Goal: Task Accomplishment & Management: Manage account settings

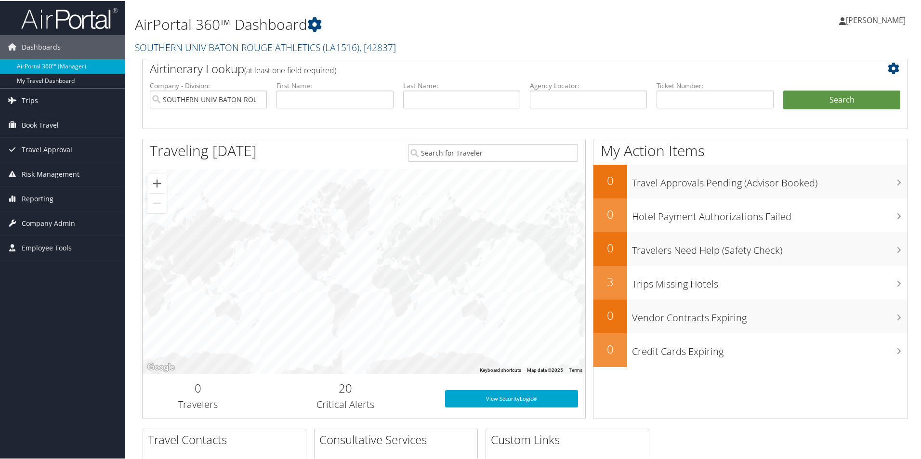
click at [846, 19] on span "[PERSON_NAME]" at bounding box center [876, 19] width 60 height 11
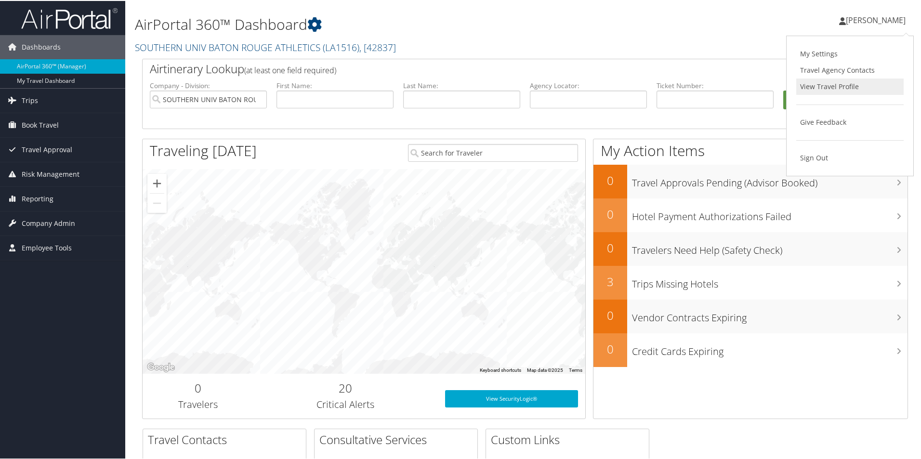
click at [841, 86] on link "View Travel Profile" at bounding box center [849, 86] width 107 height 16
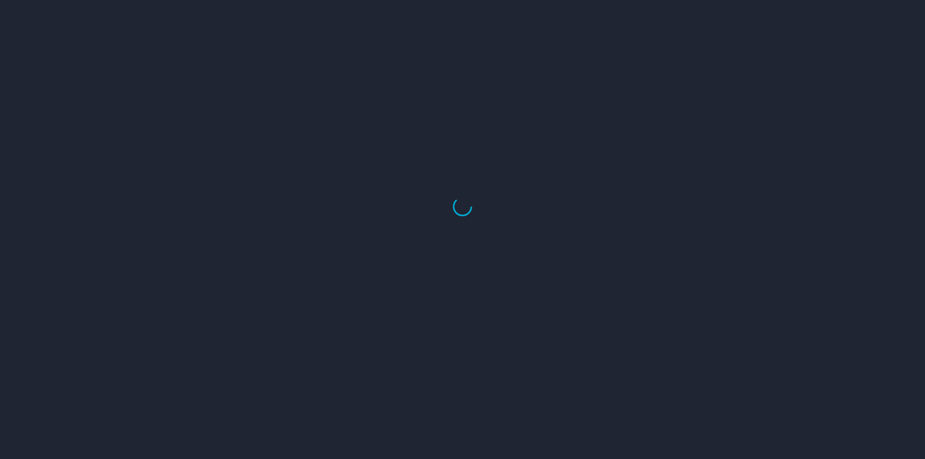
select select "US"
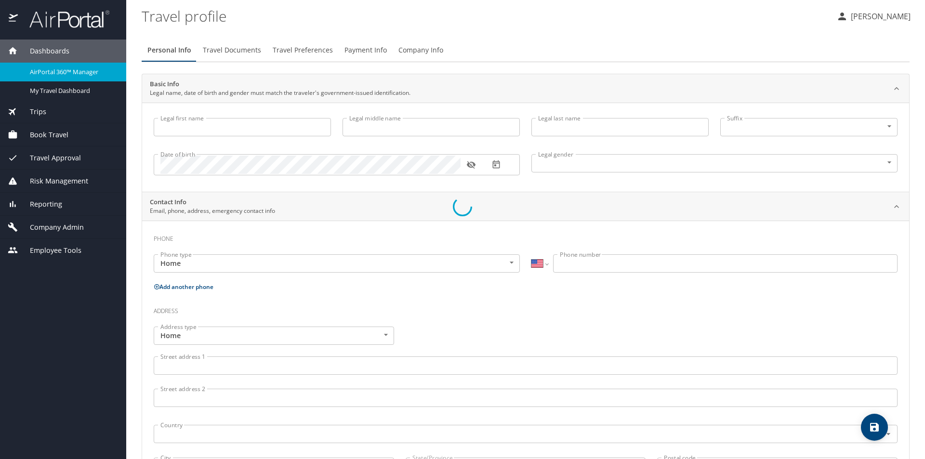
select select "US"
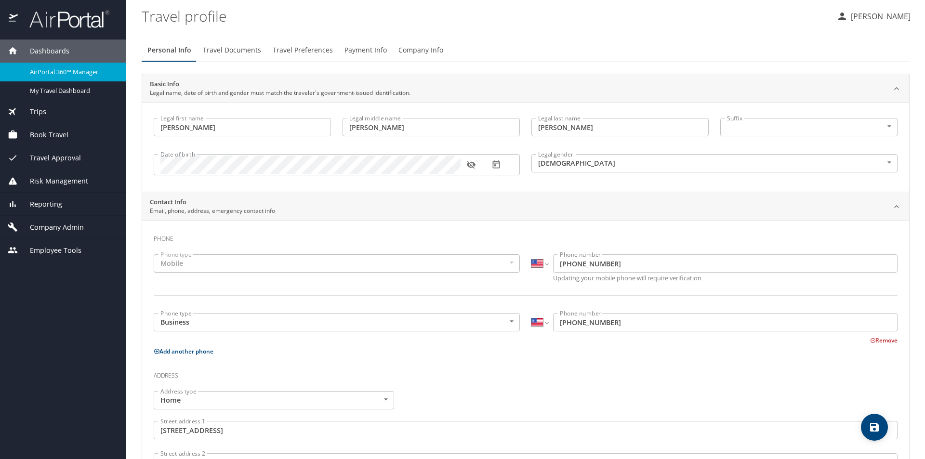
type input "Candace"
type input "Bob"
type input "Donaldson"
type input "Female"
type input "LaShonda"
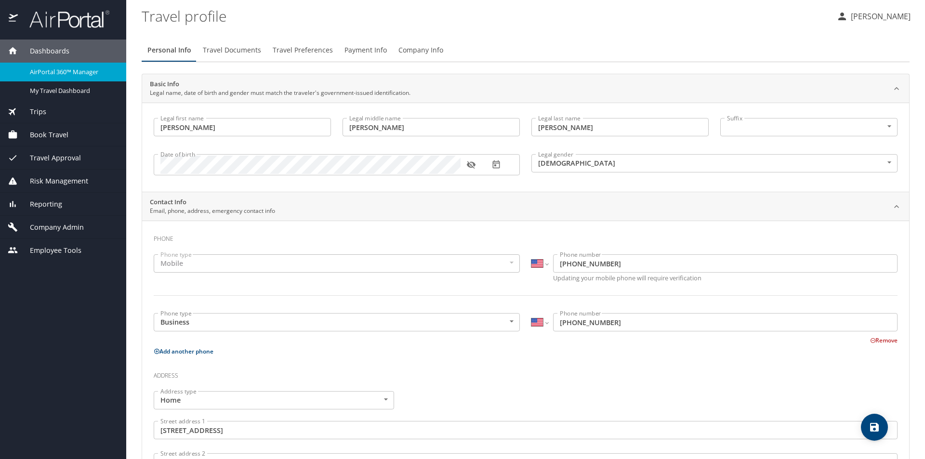
type input "Stirgus"
type input "(504) 782-0582"
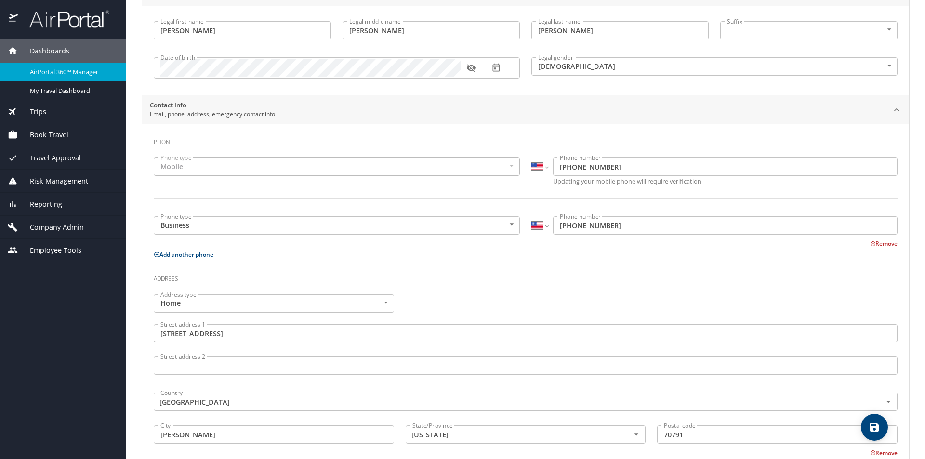
scroll to position [96, 0]
click at [617, 226] on input "(225) 771-2712" at bounding box center [725, 226] width 344 height 18
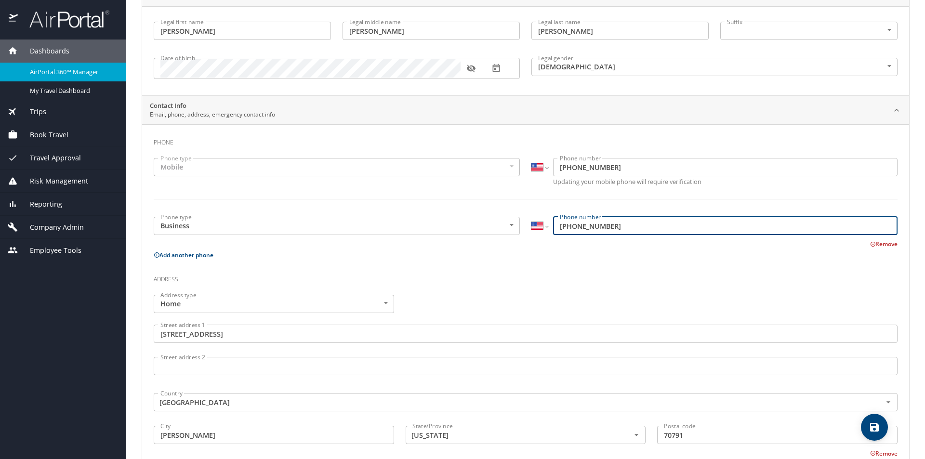
type input "(225) 771-3044"
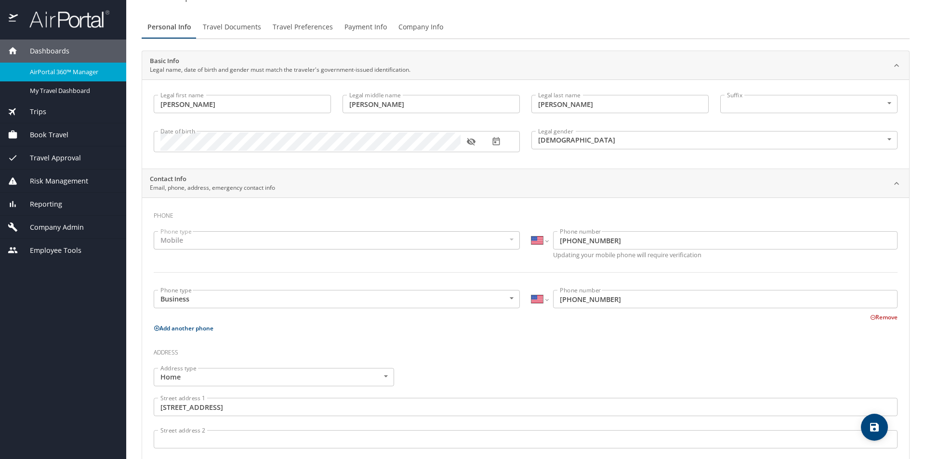
scroll to position [0, 0]
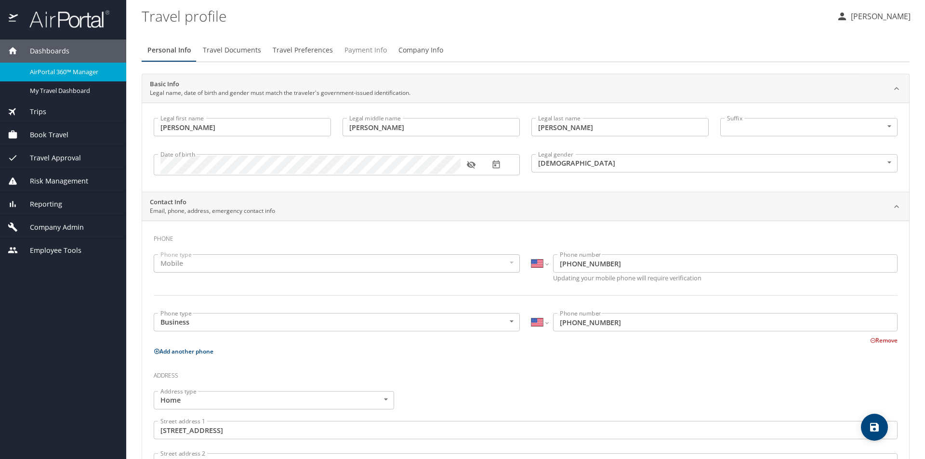
click at [369, 50] on span "Payment Info" at bounding box center [365, 50] width 42 height 12
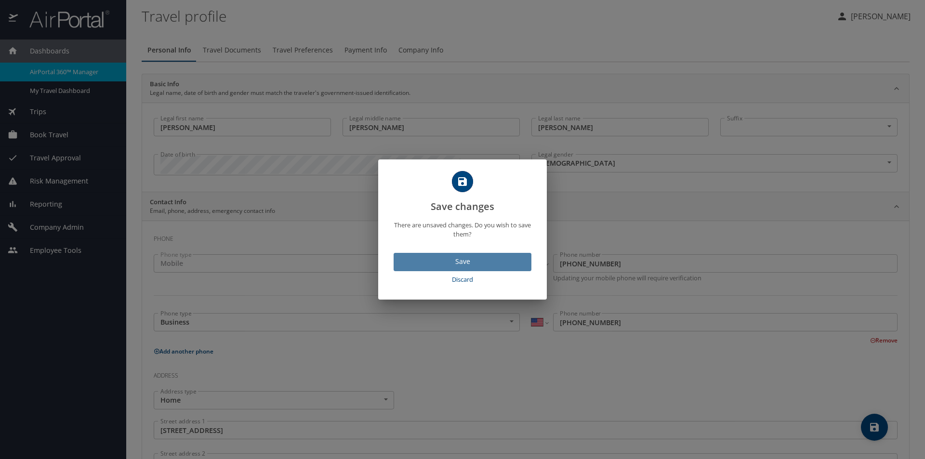
click at [462, 263] on span "Save" at bounding box center [462, 262] width 122 height 12
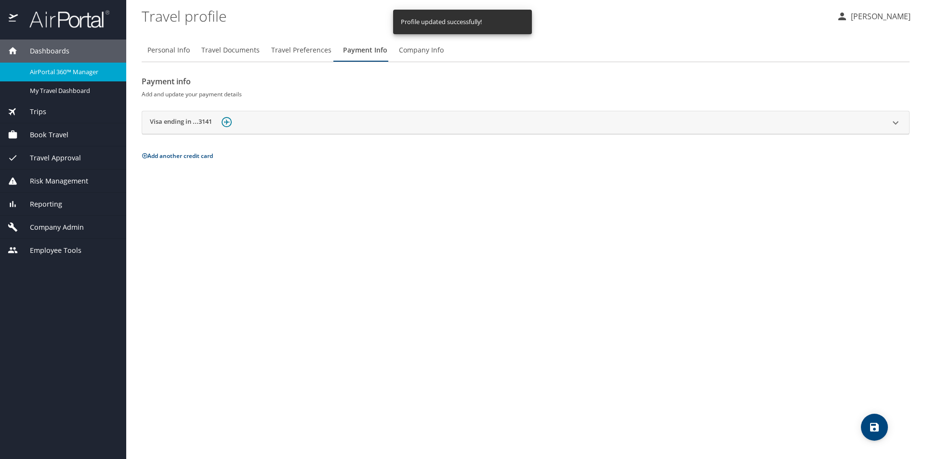
drag, startPoint x: 666, startPoint y: 250, endPoint x: 671, endPoint y: 245, distance: 6.8
click at [668, 250] on div "Personal Info Travel Documents Travel Preferences Payment Info Company Info Pay…" at bounding box center [526, 245] width 768 height 428
click at [183, 155] on button "Add another credit card" at bounding box center [177, 156] width 71 height 8
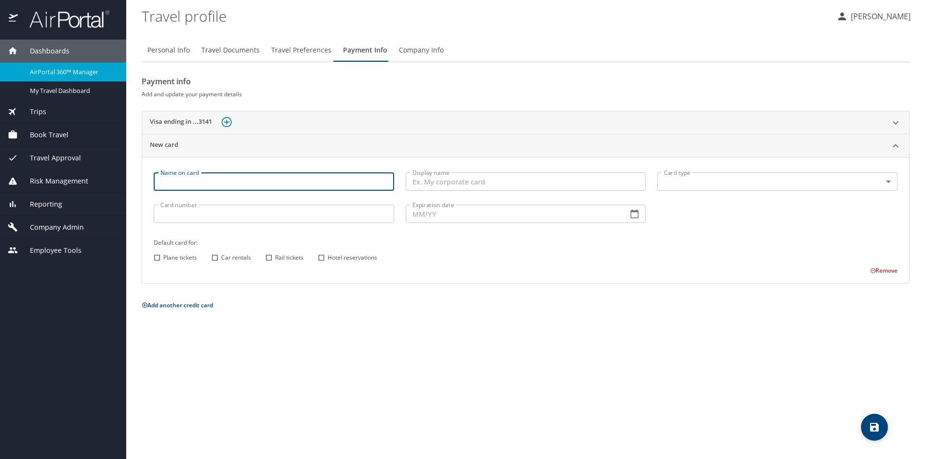
click at [176, 180] on input "Name on card" at bounding box center [274, 181] width 240 height 18
type input "c"
type input "CBA ATHLETIC DEPT 7"
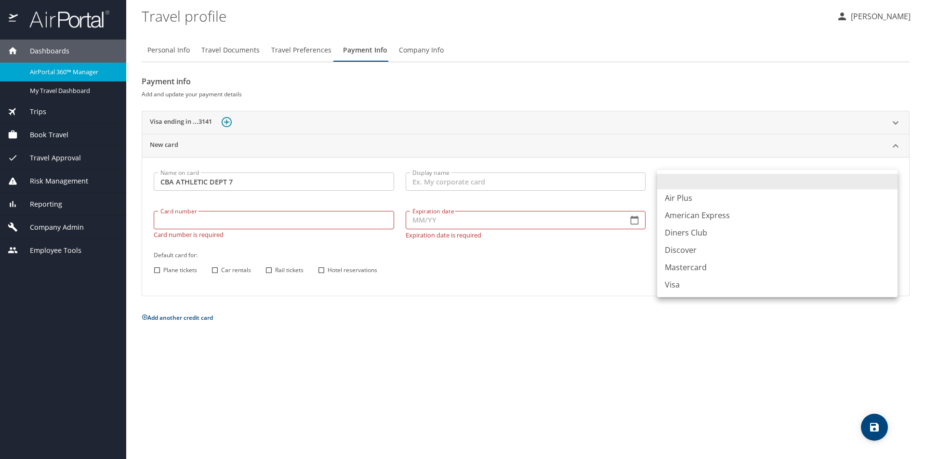
click at [690, 178] on body "Dashboards AirPortal 360™ Manager My Travel Dashboard Trips Airtinerary® Lookup…" at bounding box center [462, 229] width 925 height 459
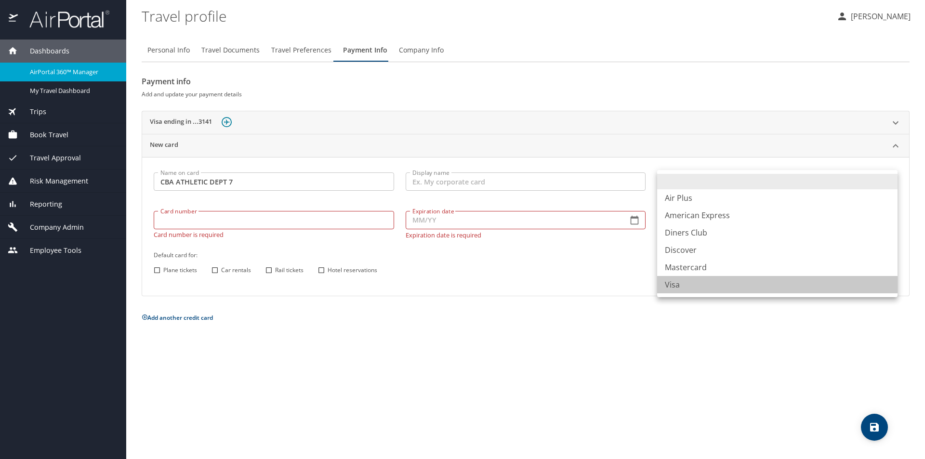
drag, startPoint x: 691, startPoint y: 284, endPoint x: 676, endPoint y: 275, distance: 17.4
click at [690, 284] on li "Visa" at bounding box center [777, 284] width 240 height 17
type input "VI"
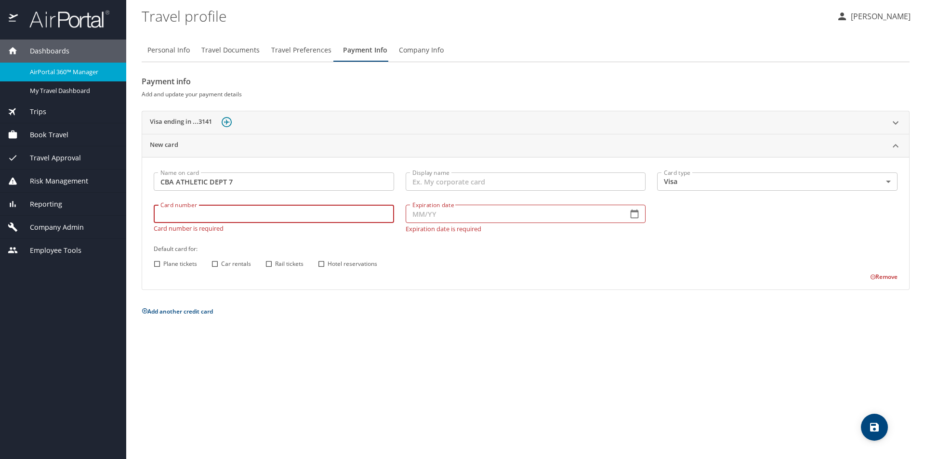
click at [219, 223] on input "Card number" at bounding box center [274, 214] width 240 height 18
type input "4715292861410354"
click at [414, 218] on input "Expiration date" at bounding box center [513, 214] width 215 height 18
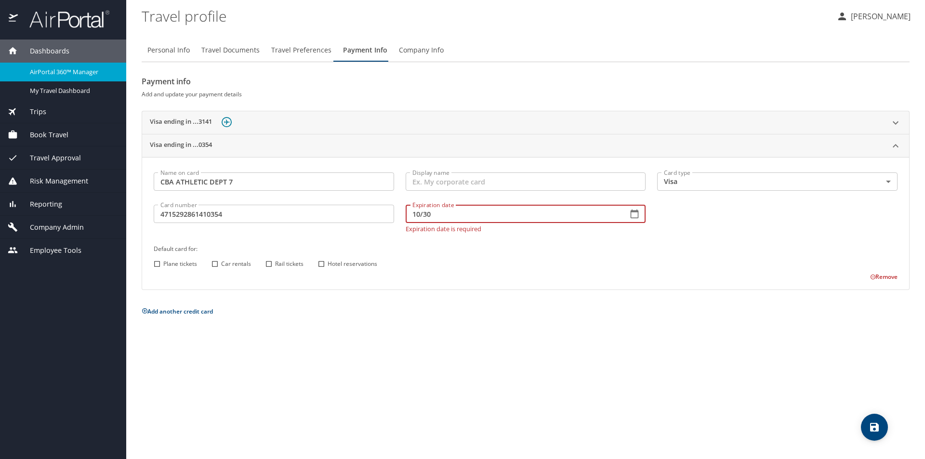
type input "10/30"
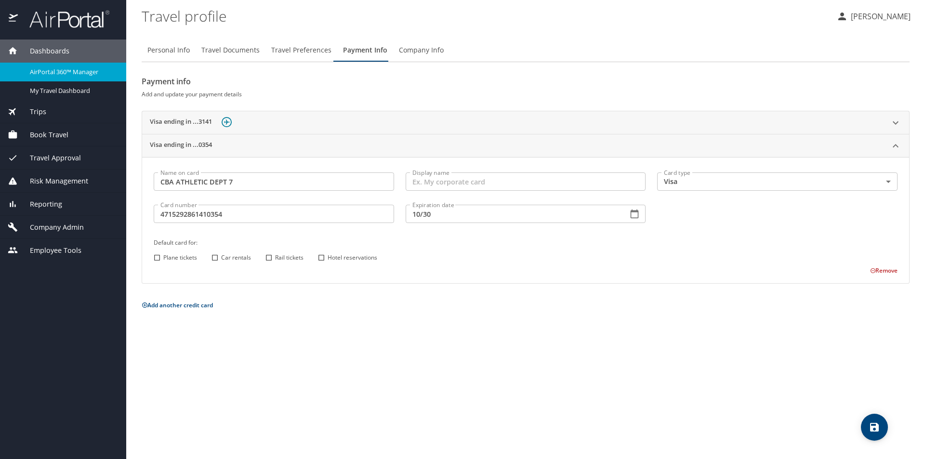
click at [667, 262] on div "Plane tickets Car rentals Rail tickets Hotel reservations" at bounding box center [524, 257] width 746 height 13
click at [424, 186] on input "Display name" at bounding box center [526, 181] width 240 height 18
type input "c"
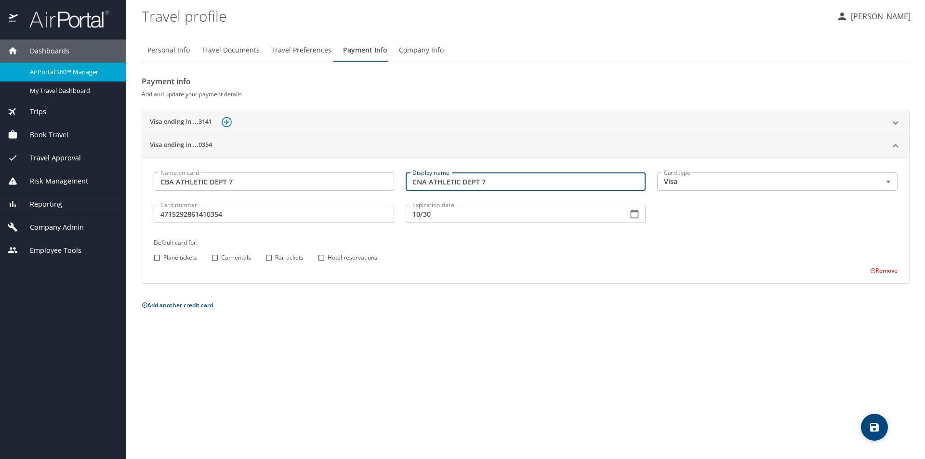
type input "CNA ATHLETIC DEPT 7"
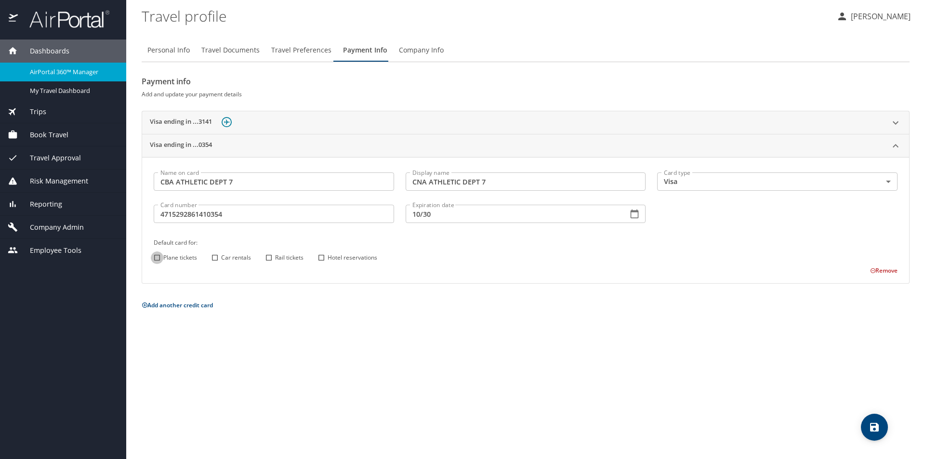
click at [158, 257] on input "Plane tickets" at bounding box center [157, 257] width 13 height 13
checkbox input "true"
click at [896, 122] on icon at bounding box center [896, 123] width 12 height 12
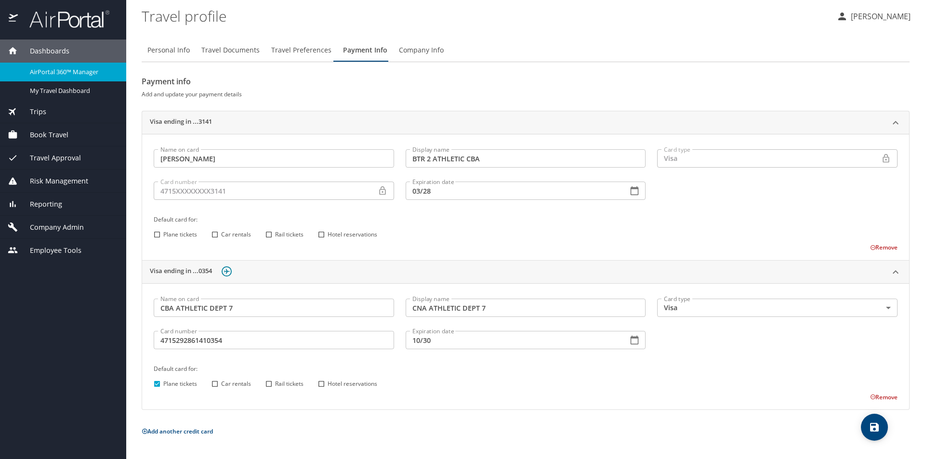
click at [873, 247] on icon at bounding box center [872, 247] width 5 height 5
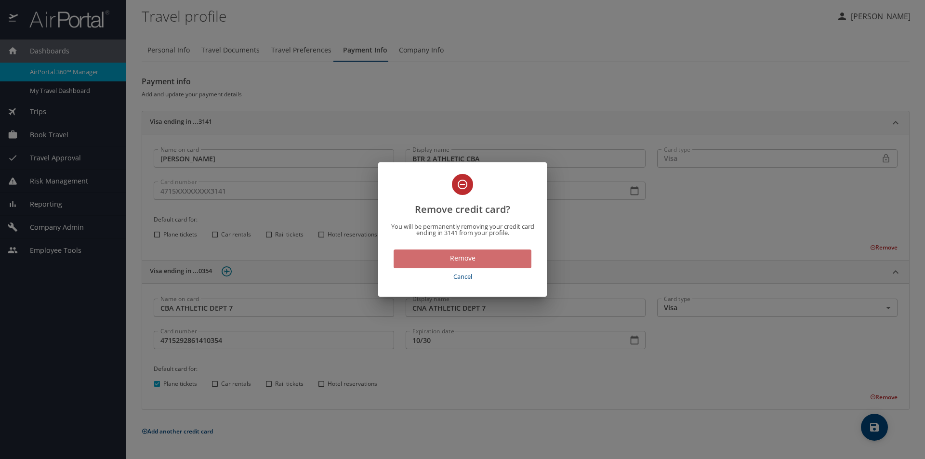
click at [456, 259] on span "Remove" at bounding box center [462, 258] width 122 height 12
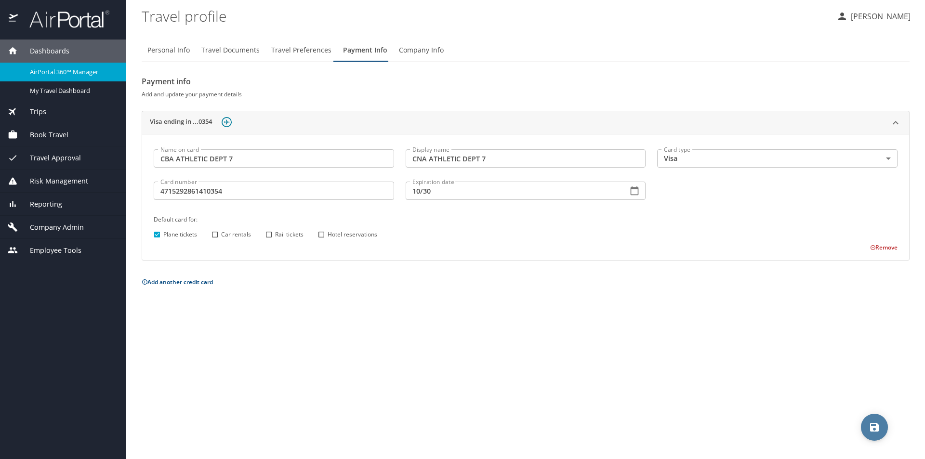
click at [871, 426] on icon "save" at bounding box center [874, 427] width 9 height 9
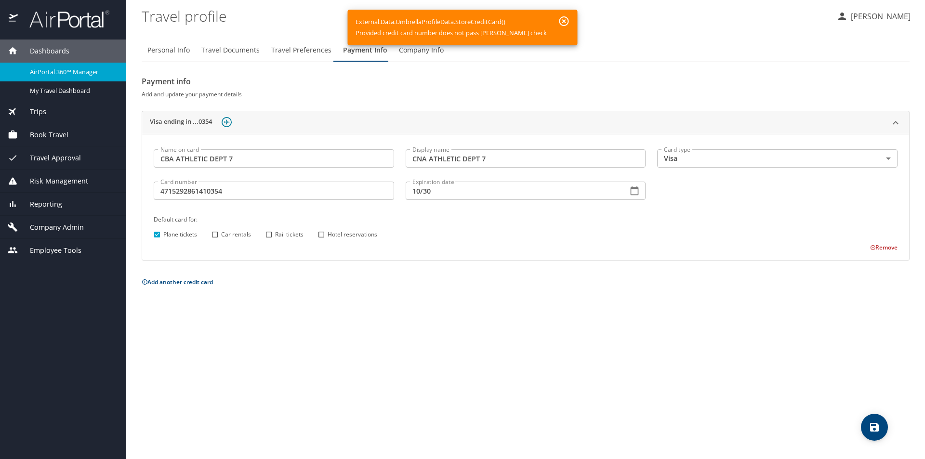
drag, startPoint x: 630, startPoint y: 367, endPoint x: 625, endPoint y: 367, distance: 5.3
click at [625, 367] on div "Personal Info Travel Documents Travel Preferences Payment Info Company Info Pay…" at bounding box center [526, 245] width 768 height 428
click at [732, 322] on div "Personal Info Travel Documents Travel Preferences Payment Info Company Info Pay…" at bounding box center [526, 245] width 768 height 428
click at [602, 27] on profile "Travel profile" at bounding box center [485, 16] width 687 height 30
click at [558, 21] on icon "button" at bounding box center [564, 21] width 12 height 12
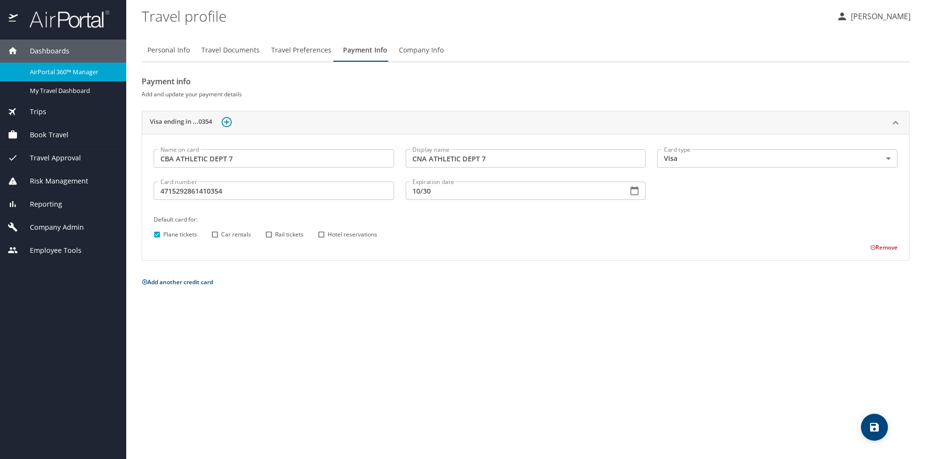
click at [712, 23] on profile "Travel profile" at bounding box center [485, 16] width 687 height 30
